Goal: Task Accomplishment & Management: Use online tool/utility

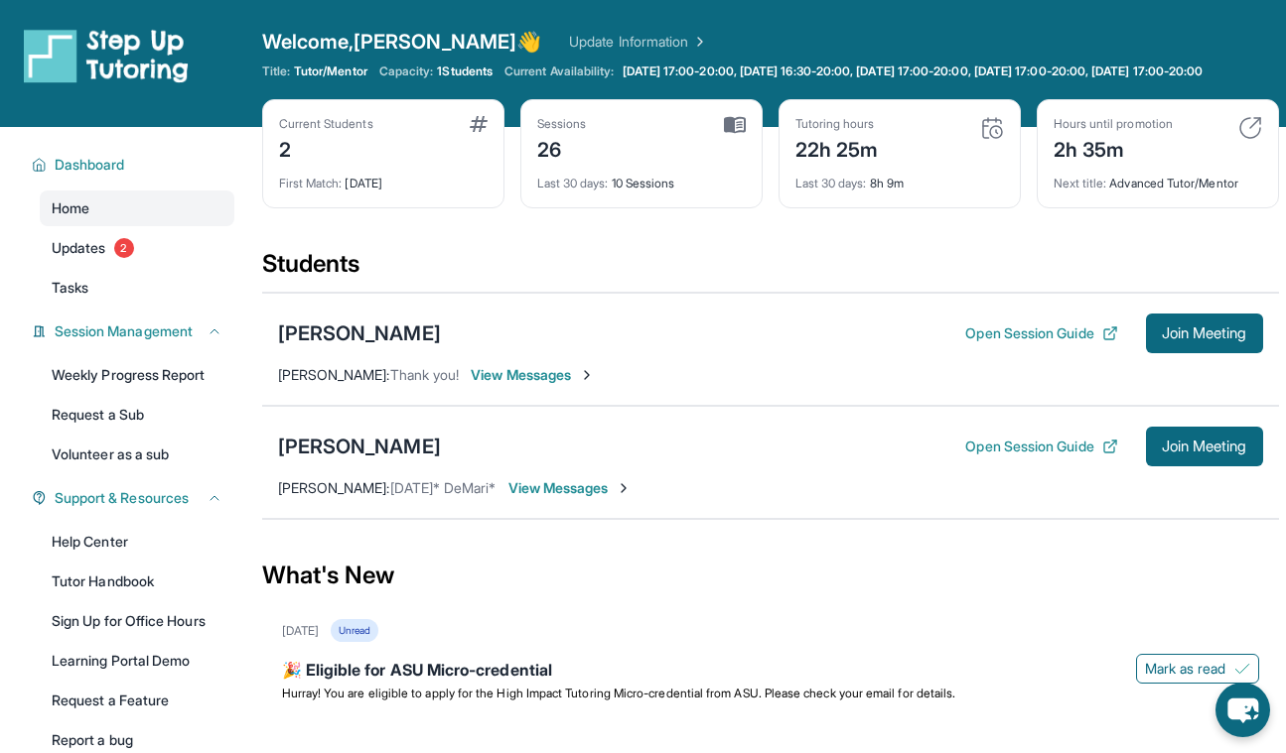
click at [574, 489] on div "[PERSON_NAME] Open Session Guide Join Meeting [PERSON_NAME] : [DATE]* DeMari* V…" at bounding box center [770, 462] width 1016 height 113
click at [576, 498] on span "View Messages" at bounding box center [570, 488] width 124 height 20
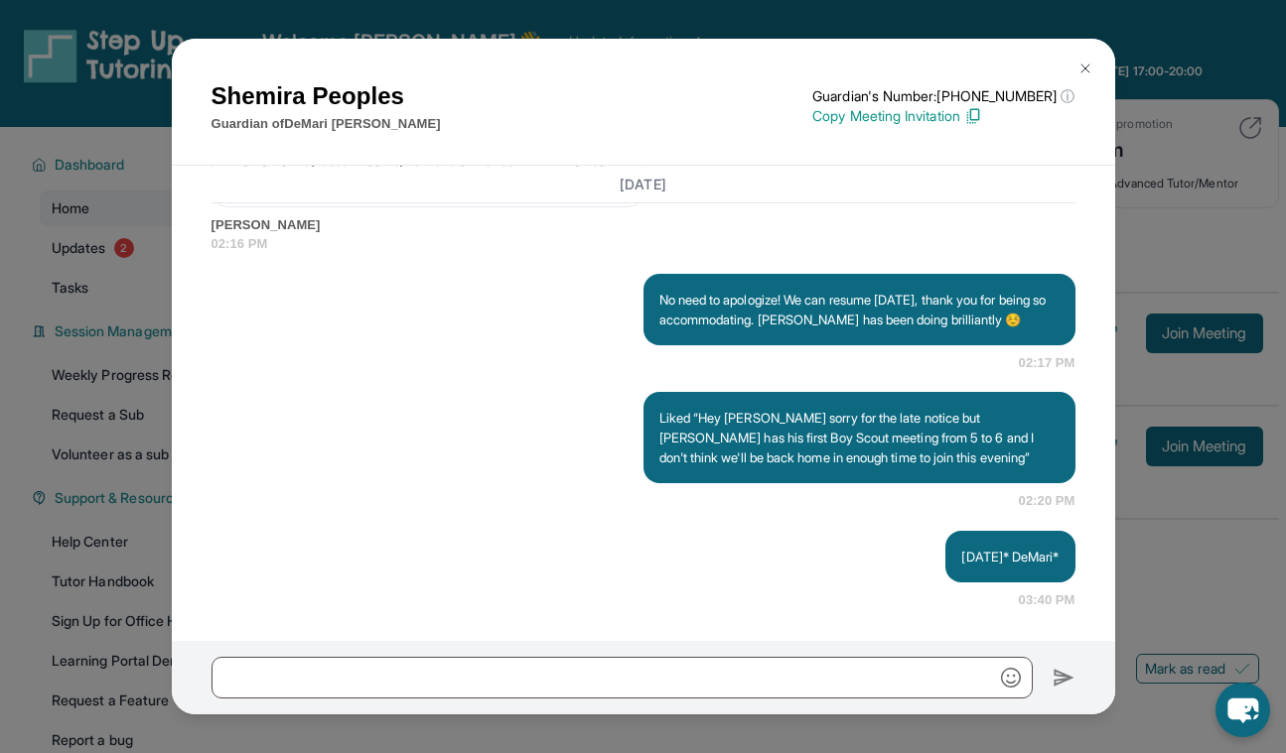
scroll to position [17209, 0]
click at [869, 325] on p "No need to apologize! We can resume [DATE], thank you for being so accommodatin…" at bounding box center [859, 310] width 400 height 40
drag, startPoint x: 869, startPoint y: 325, endPoint x: 825, endPoint y: 310, distance: 46.1
click at [825, 310] on p "No need to apologize! We can resume [DATE], thank you for being so accommodatin…" at bounding box center [859, 310] width 400 height 40
click at [579, 312] on div "No need to apologize! We can resume [DATE], thank you for being so accommodatin…" at bounding box center [643, 323] width 864 height 99
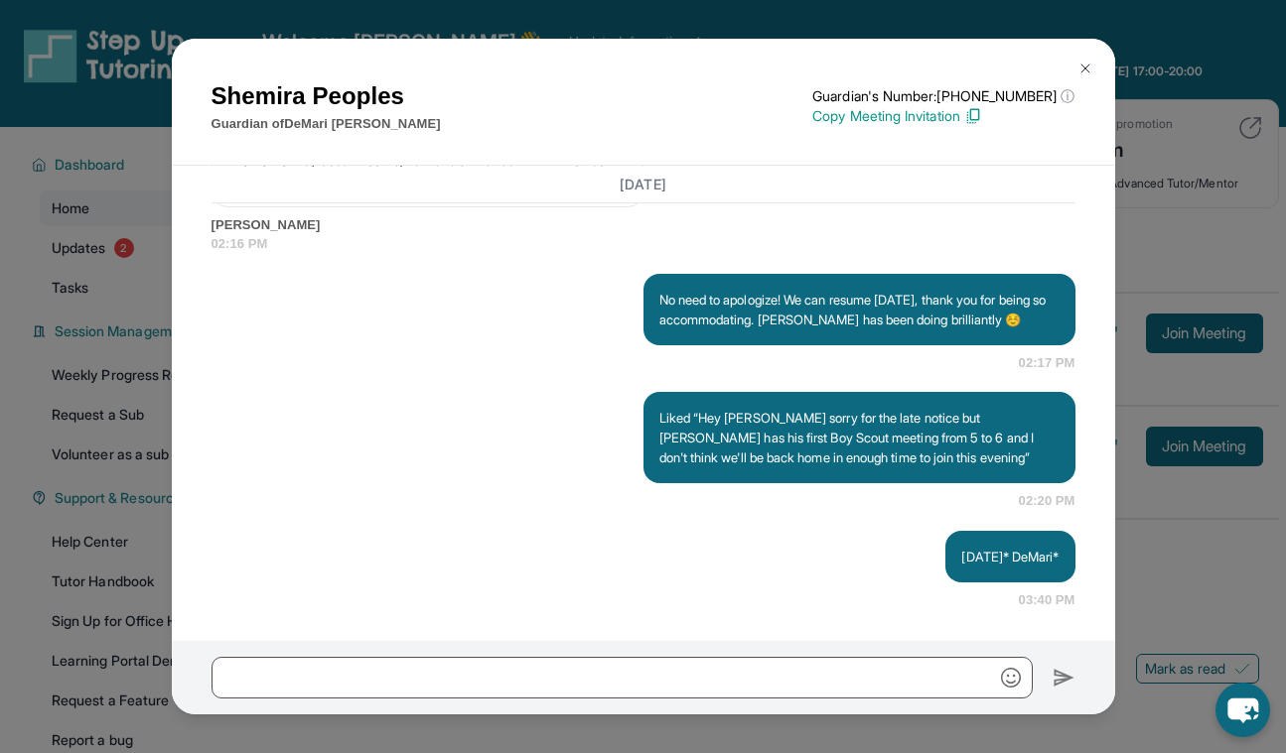
click at [1088, 75] on img at bounding box center [1085, 69] width 16 height 16
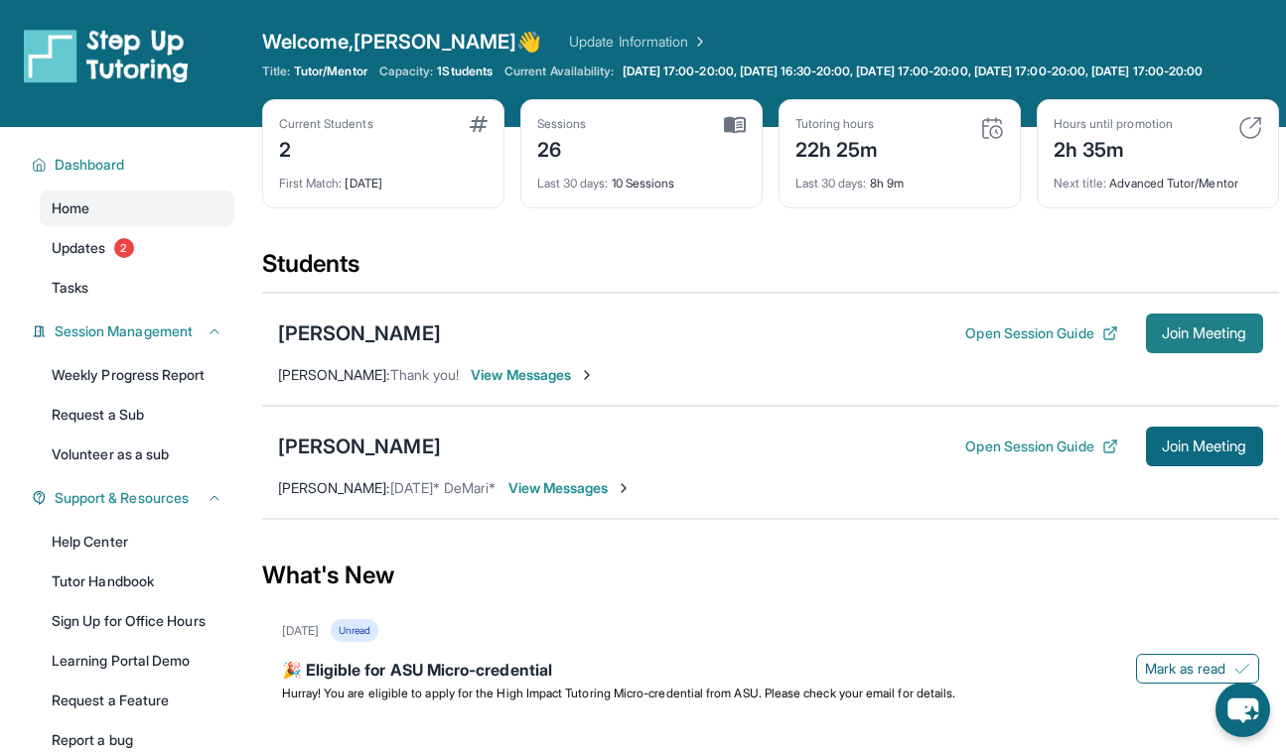
click at [1212, 339] on span "Join Meeting" at bounding box center [1203, 334] width 85 height 12
click at [1202, 353] on button "Join Meeting" at bounding box center [1204, 334] width 117 height 40
